Goal: Transaction & Acquisition: Purchase product/service

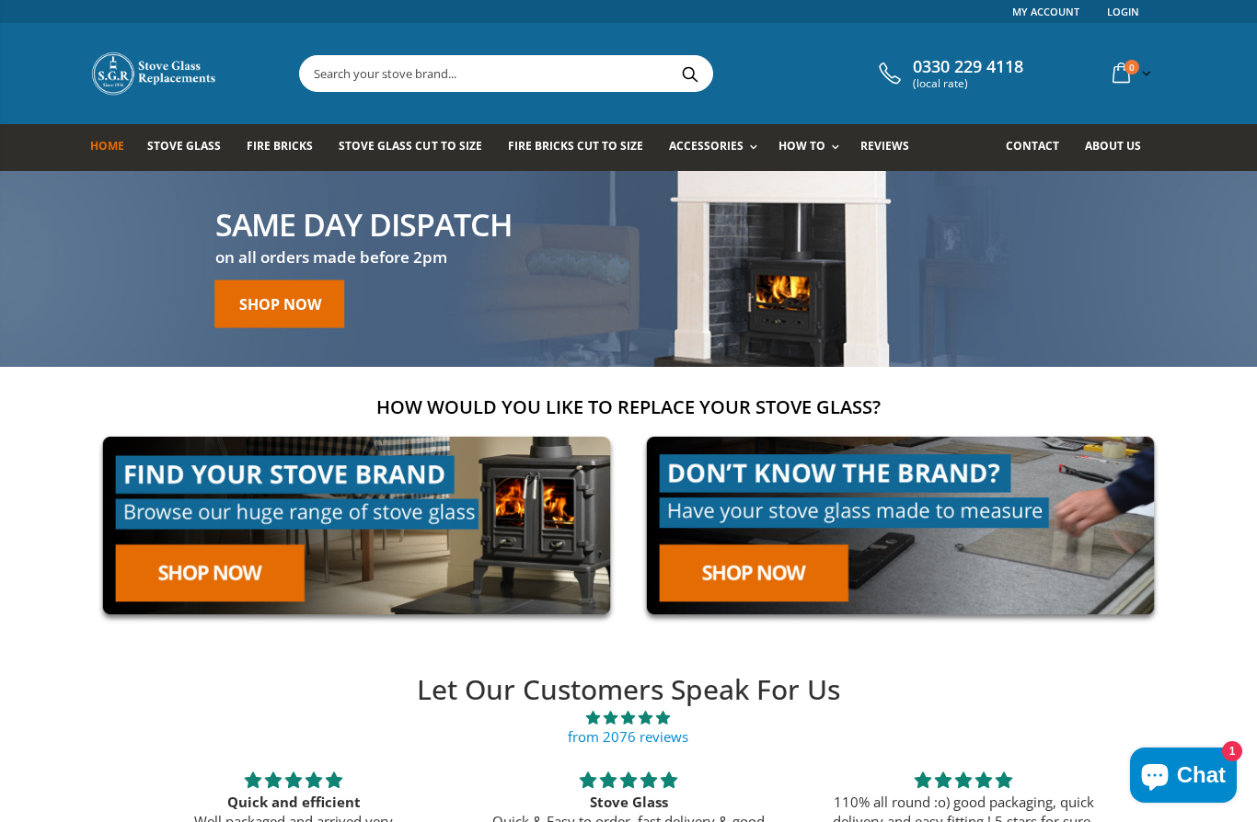
click at [189, 576] on link at bounding box center [356, 525] width 533 height 203
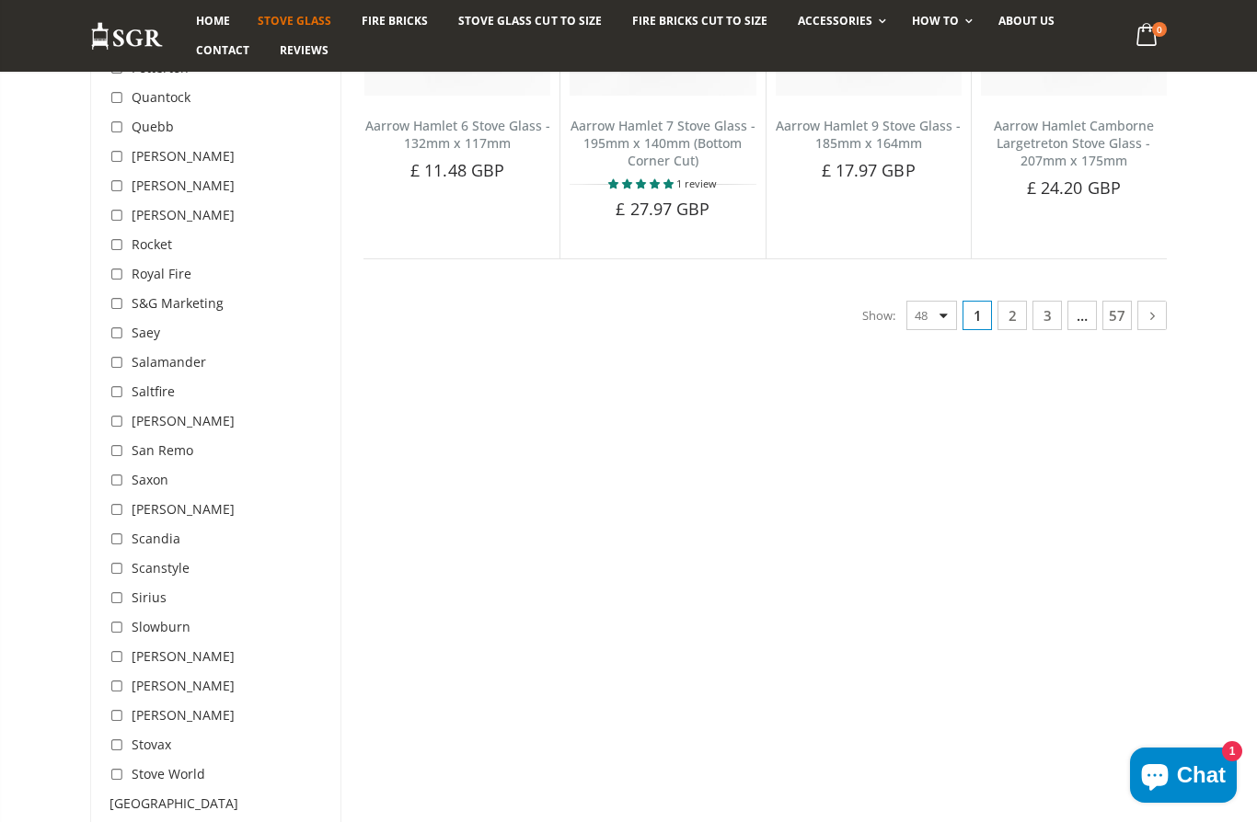
scroll to position [4746, 0]
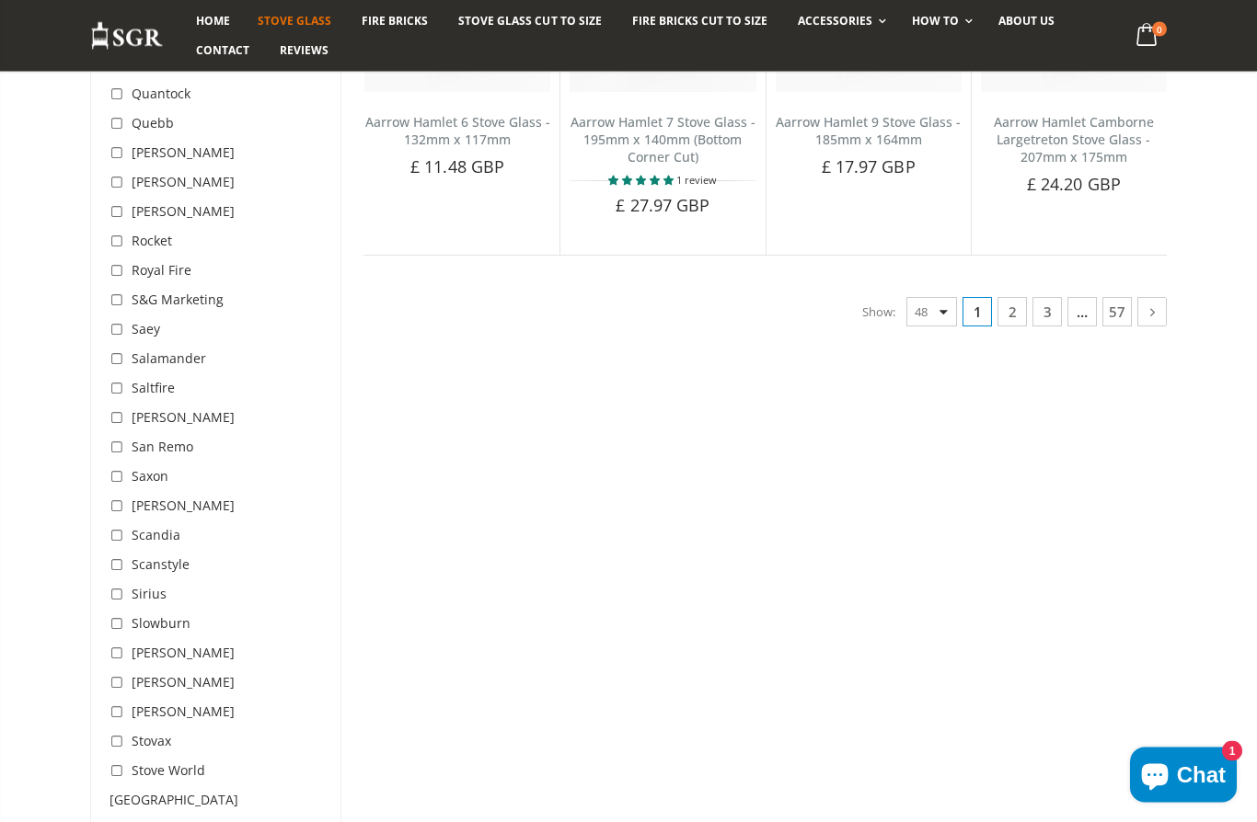
click at [140, 374] on div "Saltfire" at bounding box center [141, 388] width 65 height 29
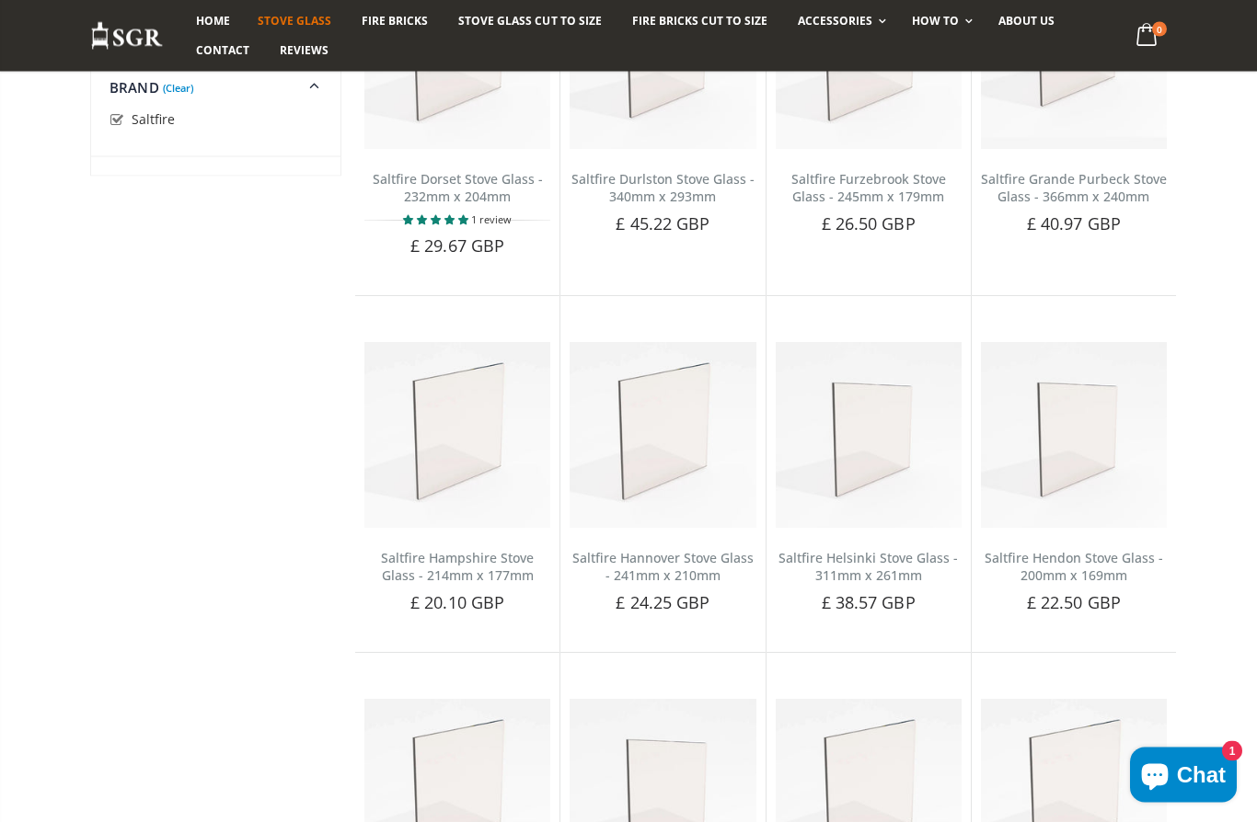
scroll to position [1213, 0]
click at [920, 549] on link "Saltfire Helsinki Stove Glass - 311mm x 261mm" at bounding box center [867, 566] width 179 height 35
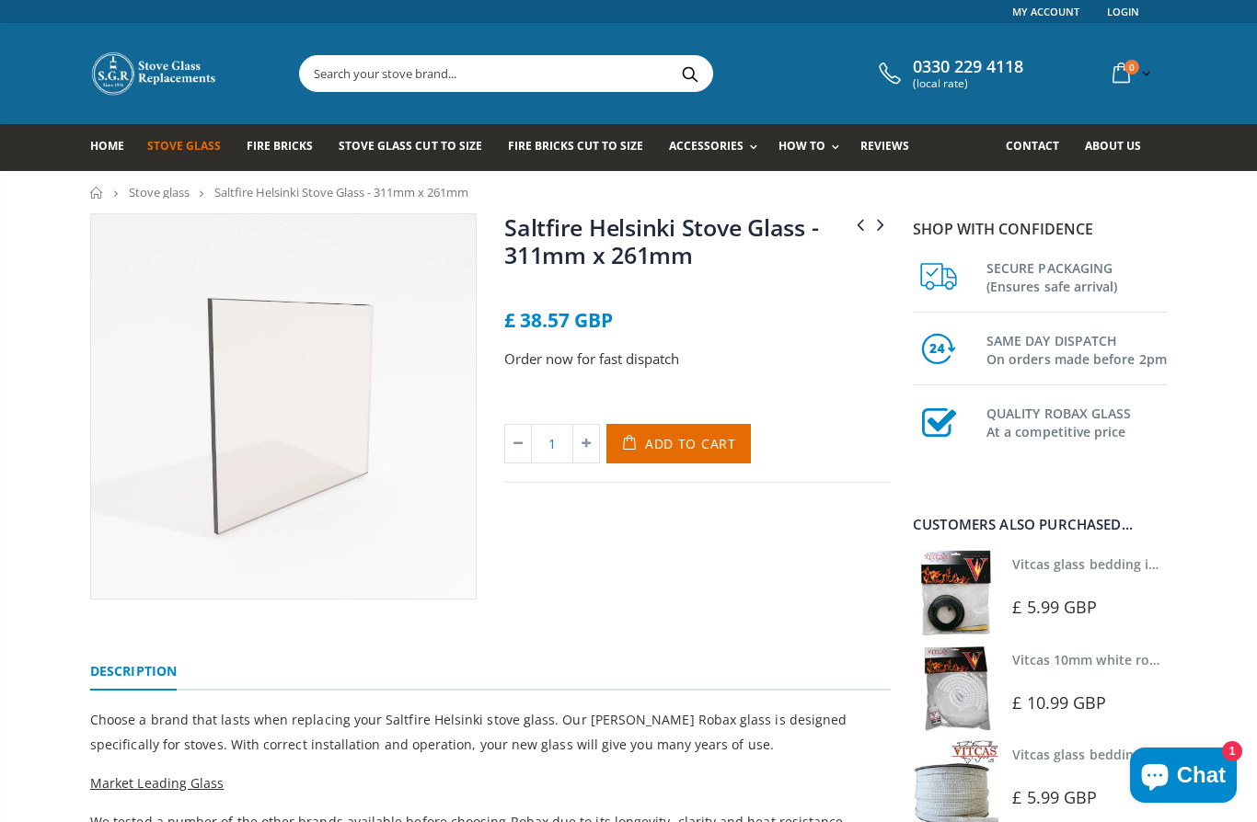
click at [717, 444] on span "Add to Cart" at bounding box center [690, 443] width 91 height 17
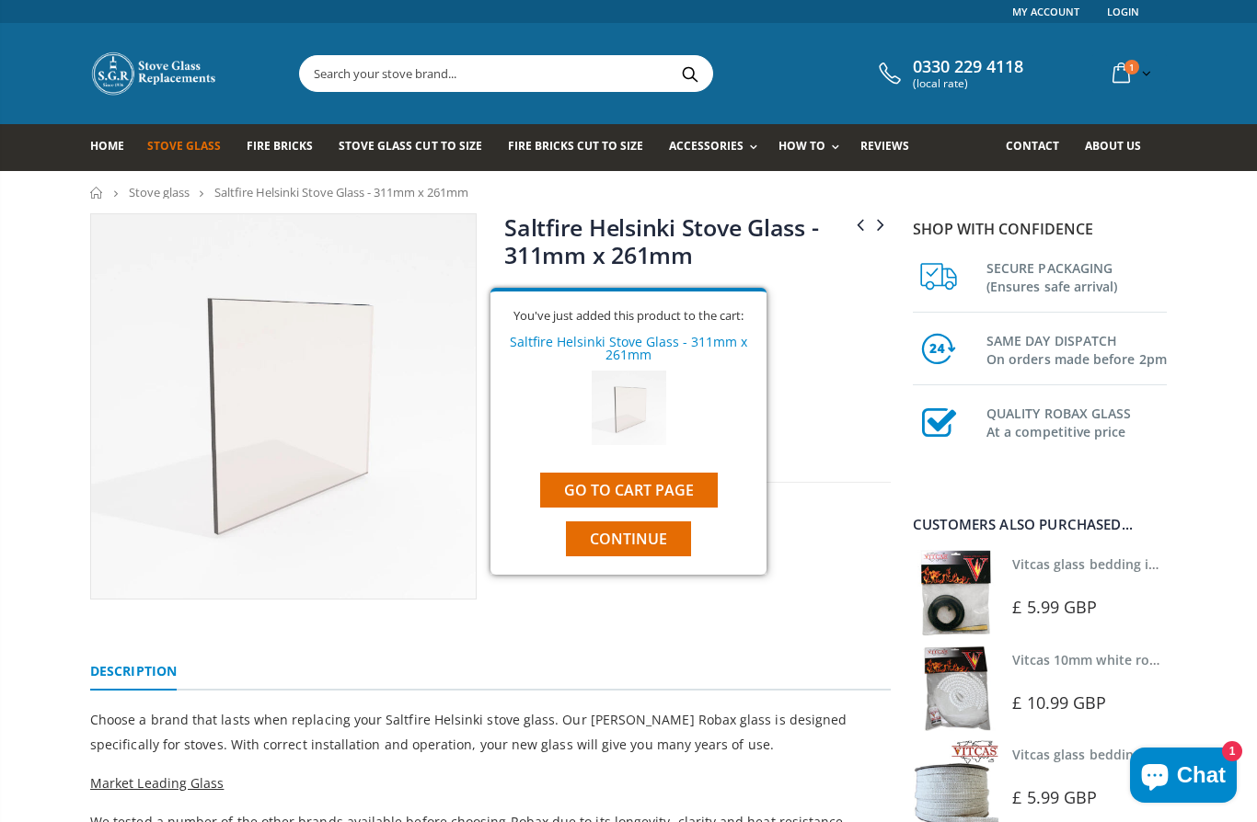
click at [684, 489] on link "Go to cart page" at bounding box center [629, 490] width 178 height 35
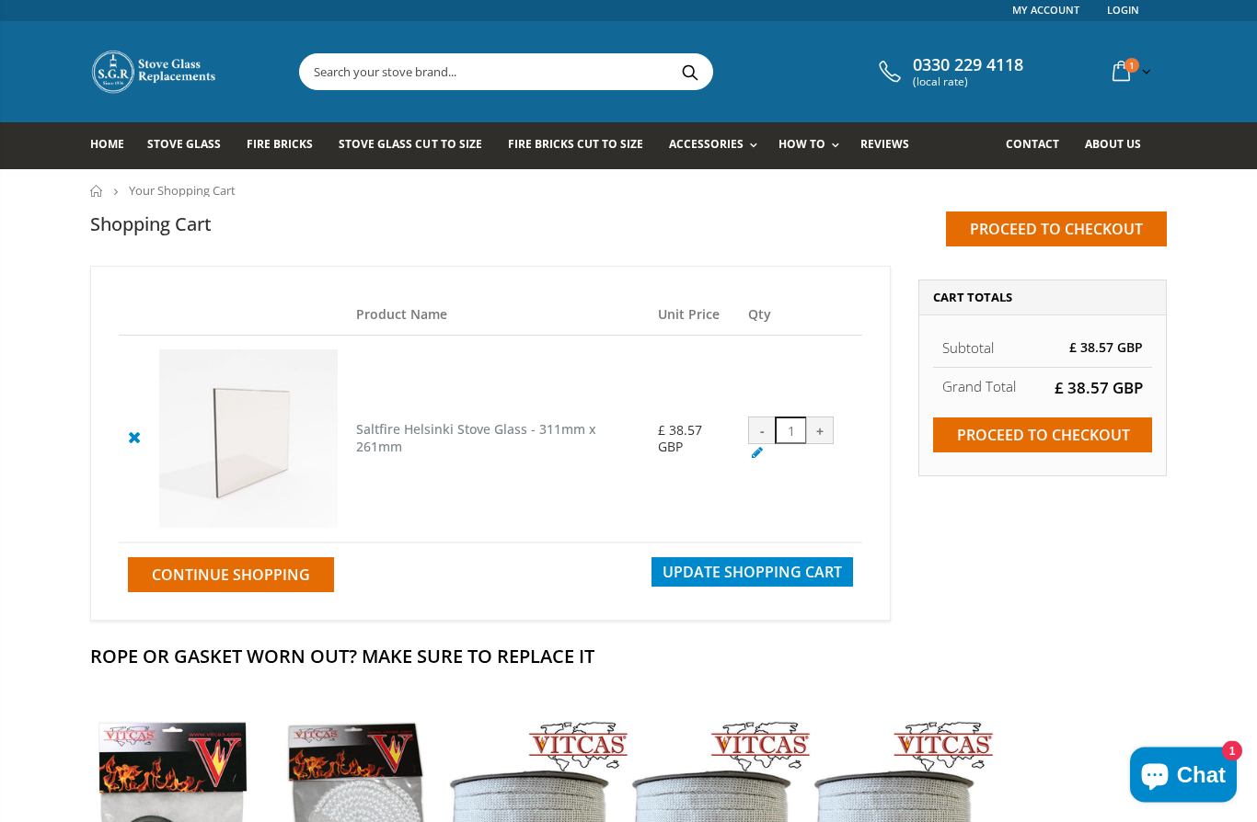
scroll to position [7, 0]
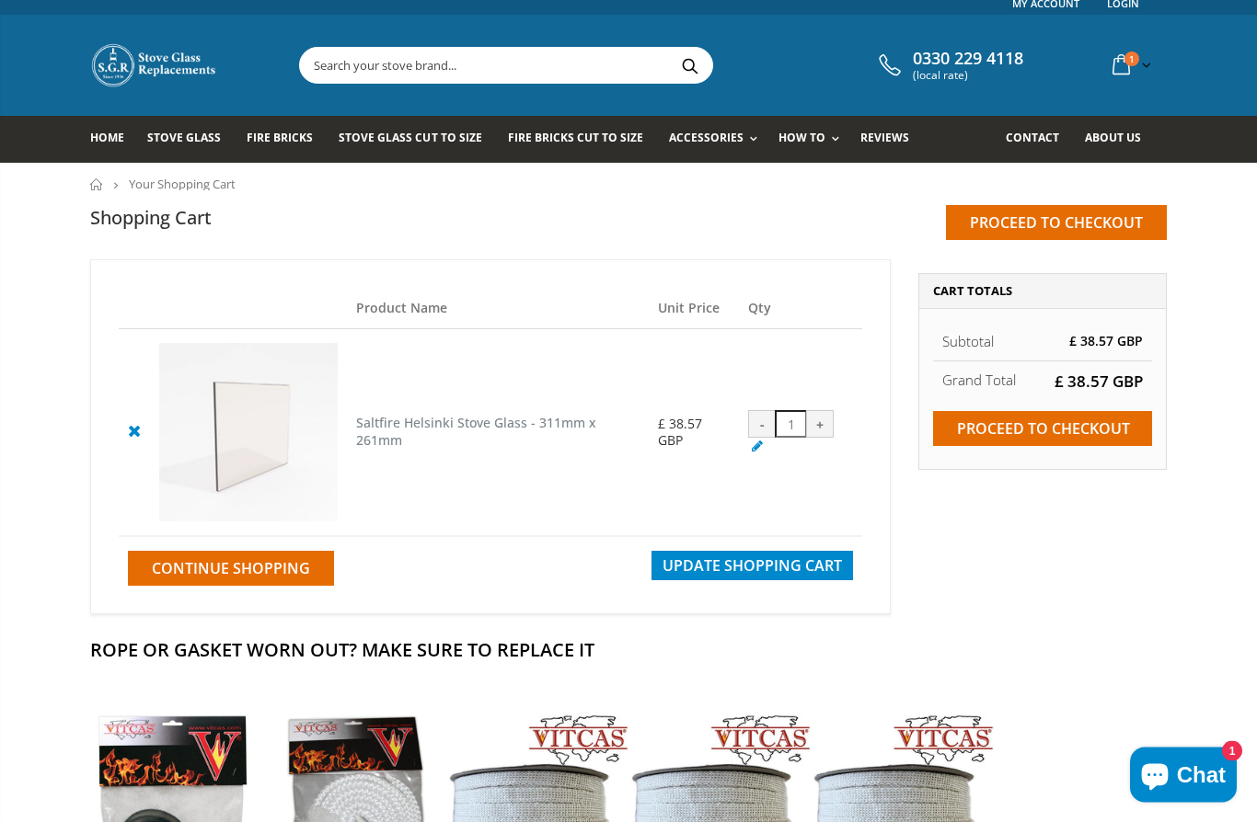
click at [1063, 433] on input "Proceed to checkout" at bounding box center [1042, 429] width 219 height 35
